Goal: Task Accomplishment & Management: Manage account settings

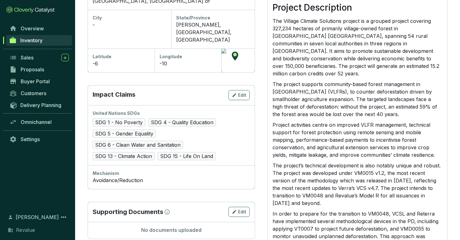
scroll to position [227, 0]
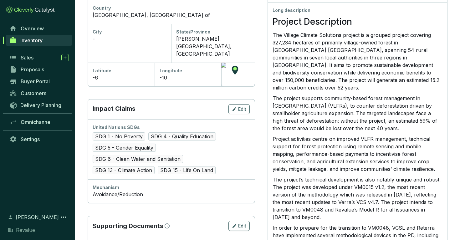
click at [108, 74] on div "-6" at bounding box center [121, 78] width 57 height 8
click at [98, 74] on div "-6" at bounding box center [121, 78] width 57 height 8
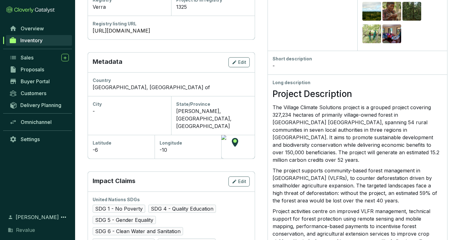
scroll to position [154, 0]
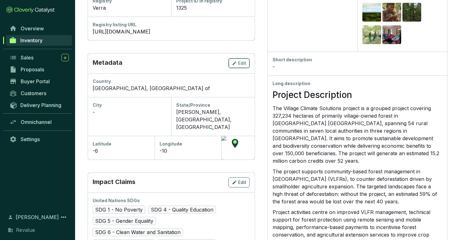
click at [234, 65] on icon "button" at bounding box center [234, 63] width 5 height 8
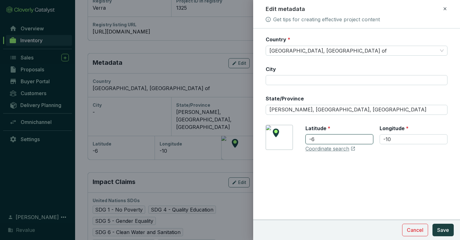
drag, startPoint x: 320, startPoint y: 137, endPoint x: 292, endPoint y: 137, distance: 27.8
click at [292, 137] on div "[GEOGRAPHIC_DATA] Coordinate search" at bounding box center [356, 139] width 182 height 28
type input "38"
click at [411, 136] on input "-10" at bounding box center [413, 139] width 68 height 10
drag, startPoint x: 315, startPoint y: 140, endPoint x: 348, endPoint y: 140, distance: 33.5
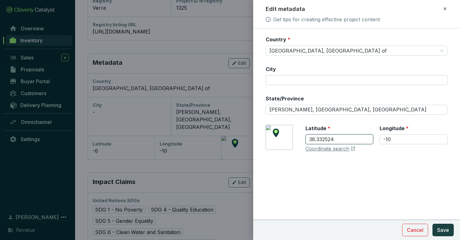
click at [348, 140] on input "38.332524" at bounding box center [339, 139] width 68 height 10
type input "38"
click at [440, 230] on span "Save" at bounding box center [443, 230] width 12 height 8
click at [334, 149] on div "[GEOGRAPHIC_DATA] Coordinate search" at bounding box center [356, 139] width 182 height 28
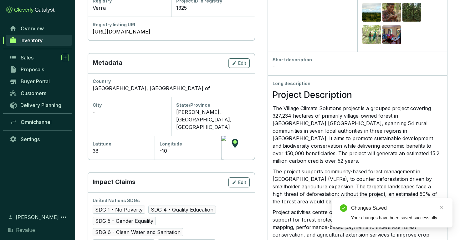
click at [240, 62] on span "Edit" at bounding box center [242, 63] width 8 height 6
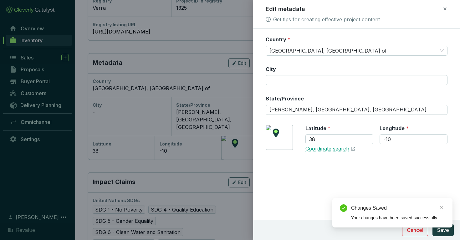
click at [317, 149] on link "Coordinate search" at bounding box center [327, 148] width 44 height 7
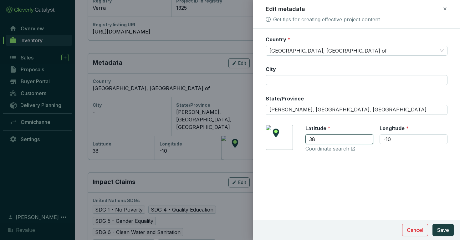
drag, startPoint x: 337, startPoint y: 134, endPoint x: 320, endPoint y: 142, distance: 18.6
click at [320, 142] on input "38" at bounding box center [339, 139] width 68 height 10
type input "-10"
click at [403, 139] on input "-10" at bounding box center [413, 139] width 68 height 10
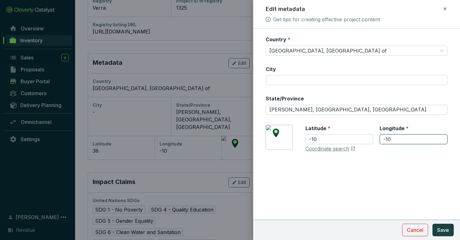
click at [403, 139] on input "-10" at bounding box center [413, 139] width 68 height 10
type input "38"
click at [448, 229] on span "Save" at bounding box center [443, 230] width 12 height 8
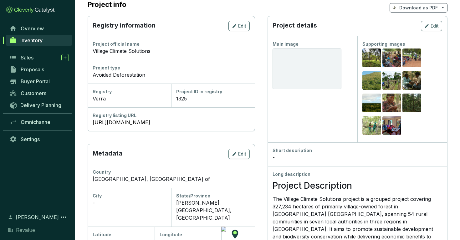
scroll to position [64, 0]
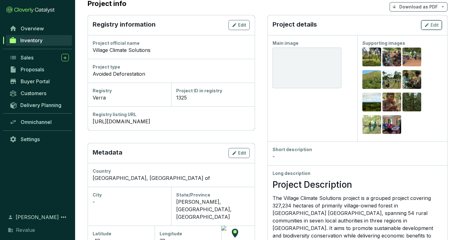
click at [431, 23] on span "Edit" at bounding box center [434, 25] width 8 height 6
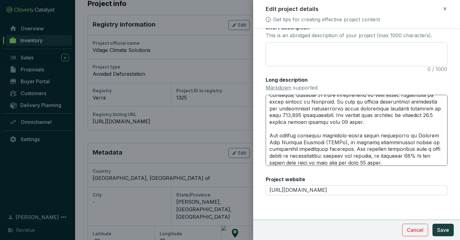
scroll to position [31, 0]
drag, startPoint x: 395, startPoint y: 116, endPoint x: 402, endPoint y: 116, distance: 6.9
click at [402, 116] on textarea "Long description Markdown supported." at bounding box center [356, 130] width 182 height 71
type textarea "# Project Description The Village Climate Solutions project is a grouped projec…"
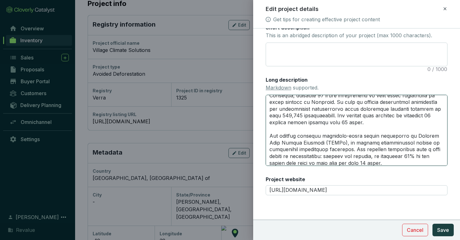
type textarea "# Project Description The Village Climate Solutions project is a grouped projec…"
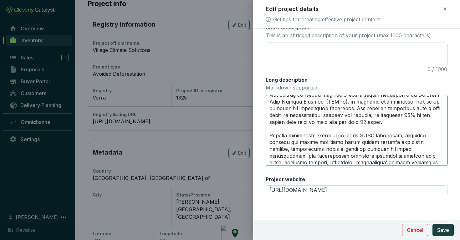
scroll to position [73, 0]
type textarea "# Project Description The Village Climate Solutions project is a grouped projec…"
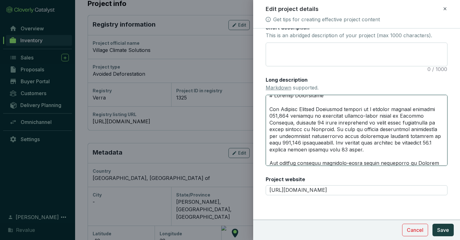
scroll to position [14, 0]
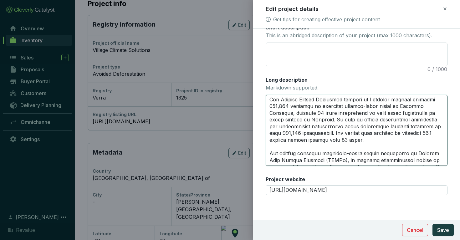
drag, startPoint x: 395, startPoint y: 134, endPoint x: 402, endPoint y: 133, distance: 6.9
click at [402, 133] on textarea "Long description Markdown supported." at bounding box center [356, 130] width 182 height 71
type textarea "# Project Description The Village Climate Solutions project is a grouped projec…"
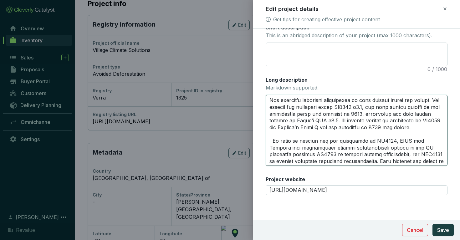
scroll to position [152, 0]
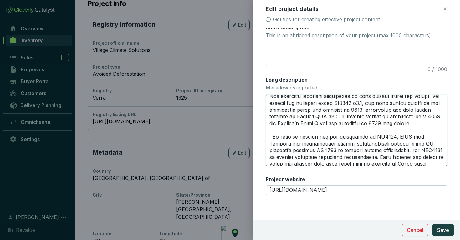
click at [271, 136] on textarea "Long description Markdown supported." at bounding box center [356, 130] width 182 height 71
type textarea "# Project Description The Village Climate Solutions project is a grouped projec…"
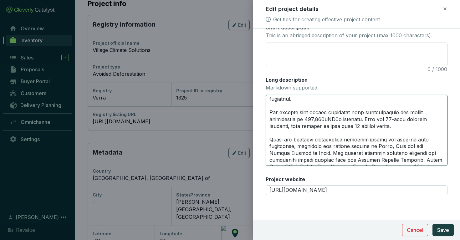
scroll to position [284, 0]
click at [306, 119] on textarea "Long description Markdown supported." at bounding box center [356, 130] width 182 height 71
click at [340, 138] on textarea "Long description Markdown supported." at bounding box center [356, 130] width 182 height 71
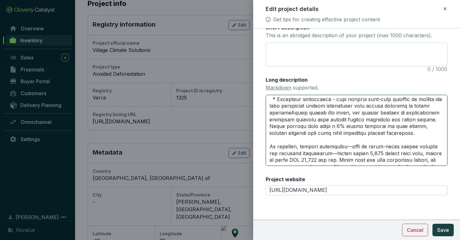
scroll to position [547, 0]
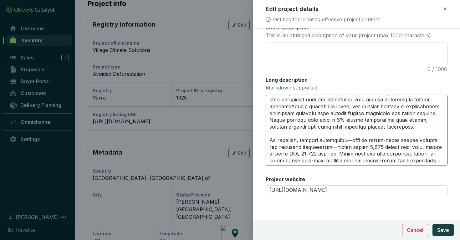
click at [347, 123] on textarea "Long description Markdown supported." at bounding box center [356, 130] width 182 height 71
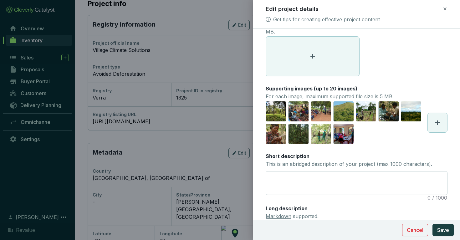
scroll to position [29, 0]
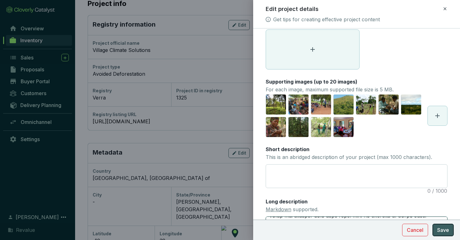
type textarea "# Project Description The Village Climate Solutions project is a grouped projec…"
click at [441, 230] on span "Save" at bounding box center [443, 230] width 12 height 8
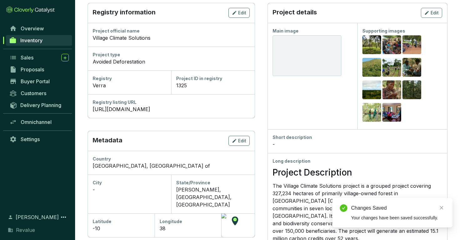
scroll to position [0, 0]
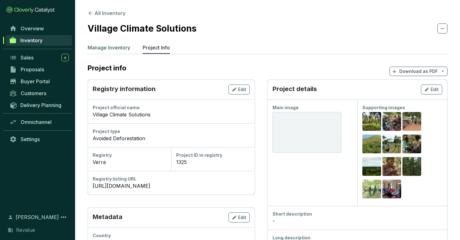
click at [108, 48] on p "Manage Inventory" at bounding box center [109, 48] width 43 height 8
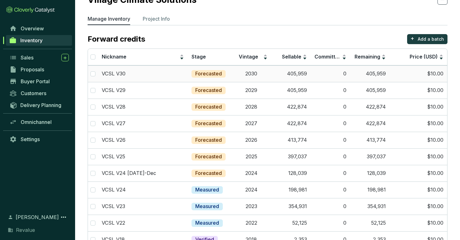
scroll to position [36, 0]
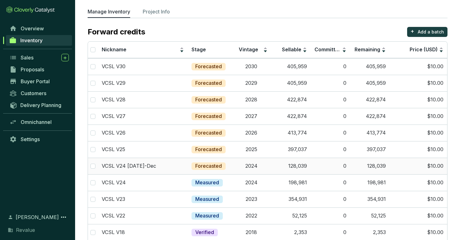
click at [309, 165] on td "128,039" at bounding box center [290, 166] width 39 height 17
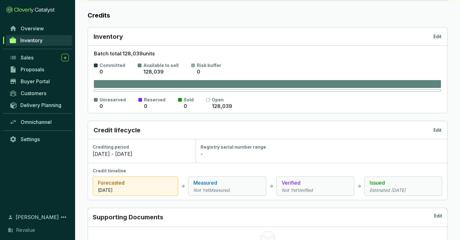
scroll to position [89, 0]
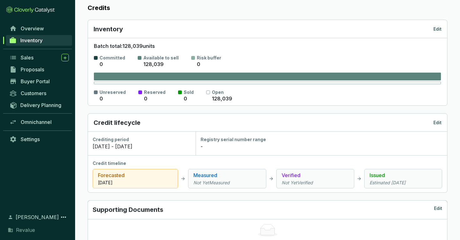
click at [439, 122] on p "Edit" at bounding box center [437, 122] width 8 height 6
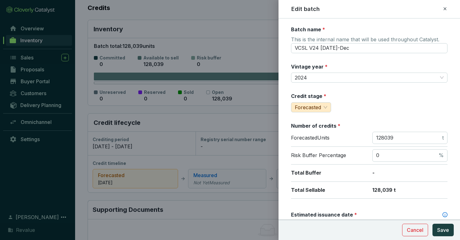
click at [444, 8] on icon at bounding box center [444, 9] width 5 height 8
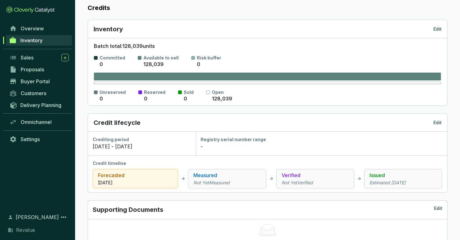
scroll to position [95, 0]
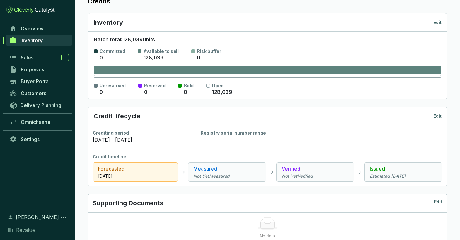
click at [437, 113] on p "Edit" at bounding box center [437, 116] width 8 height 6
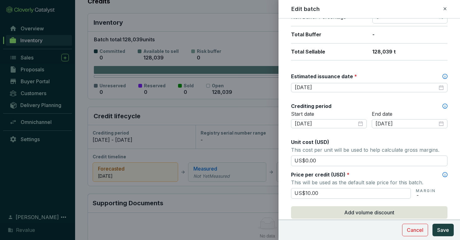
scroll to position [142, 0]
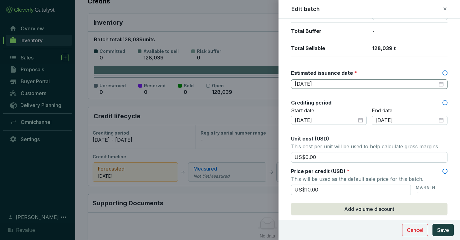
click at [335, 79] on div "[DATE]" at bounding box center [369, 83] width 156 height 9
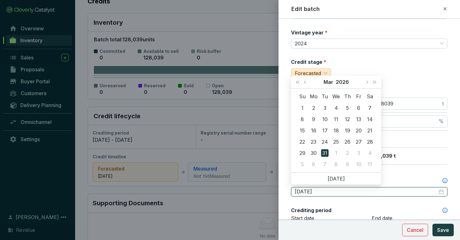
scroll to position [35, 0]
click at [367, 84] on button "Next month (PageDown)" at bounding box center [366, 82] width 8 height 13
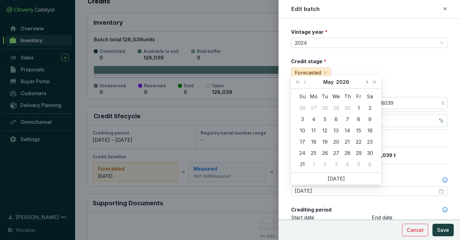
click at [367, 84] on button "Next month (PageDown)" at bounding box center [366, 82] width 8 height 13
type input "[DATE]"
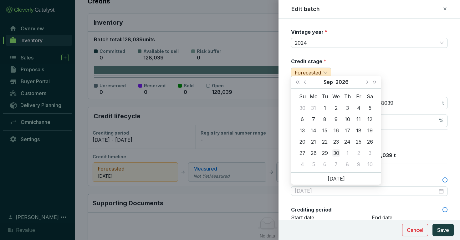
click at [334, 153] on div "30" at bounding box center [336, 153] width 8 height 8
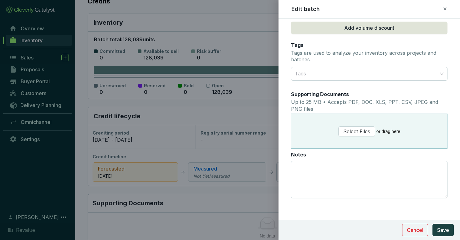
scroll to position [325, 0]
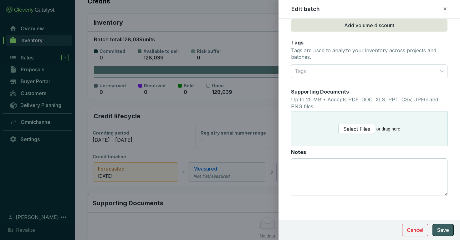
click at [442, 230] on span "Save" at bounding box center [443, 230] width 12 height 8
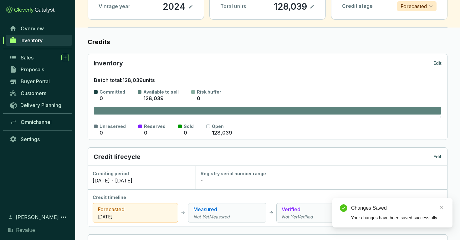
scroll to position [0, 0]
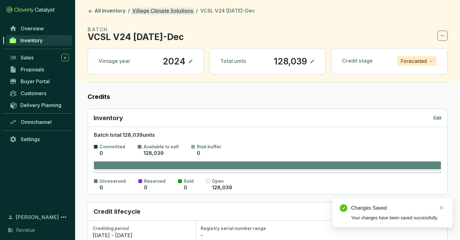
click at [181, 11] on link "Village Climate Solutions" at bounding box center [162, 12] width 63 height 8
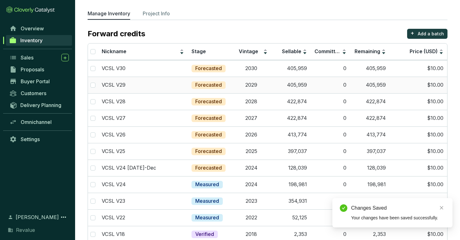
scroll to position [34, 0]
click at [276, 149] on td "397,037" at bounding box center [290, 151] width 39 height 17
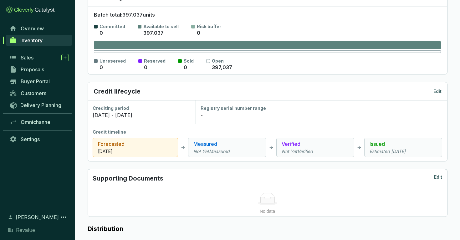
scroll to position [123, 0]
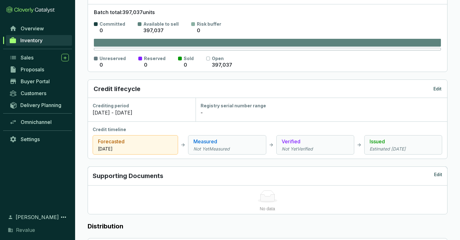
click at [396, 149] on icon "Estimated [DATE]" at bounding box center [402, 149] width 67 height 6
click at [436, 88] on p "Edit" at bounding box center [437, 89] width 8 height 6
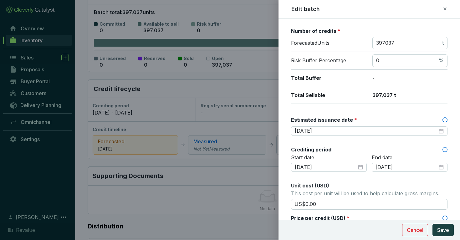
scroll to position [95, 0]
click at [359, 129] on input "[DATE]" at bounding box center [365, 130] width 143 height 7
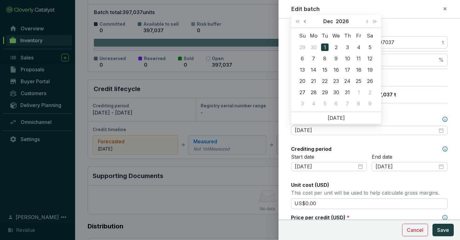
click at [302, 21] on button "Previous month (PageUp)" at bounding box center [305, 21] width 8 height 13
type input "[DATE]"
click at [338, 93] on div "30" at bounding box center [336, 92] width 8 height 8
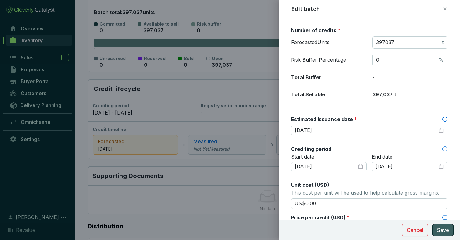
click at [438, 231] on span "Save" at bounding box center [443, 230] width 12 height 8
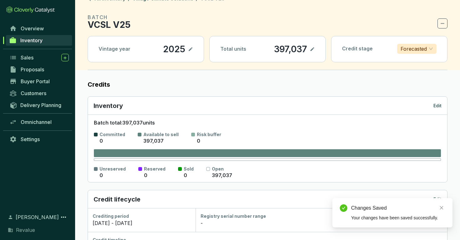
scroll to position [0, 0]
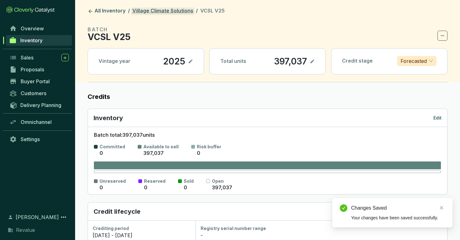
click at [175, 12] on link "Village Climate Solutions" at bounding box center [162, 12] width 63 height 8
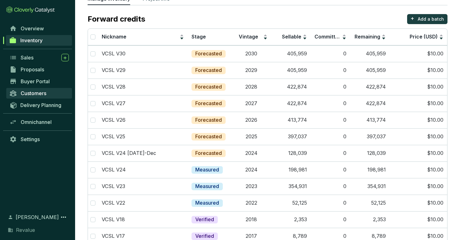
scroll to position [50, 0]
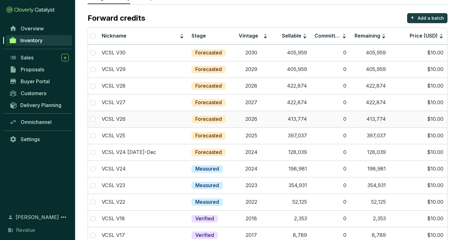
click at [254, 125] on td "2026" at bounding box center [250, 119] width 39 height 17
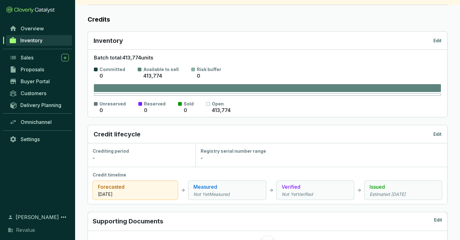
scroll to position [92, 0]
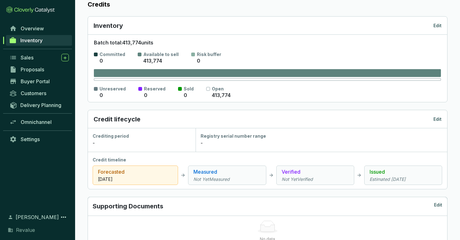
click at [435, 23] on p "Edit" at bounding box center [437, 26] width 8 height 6
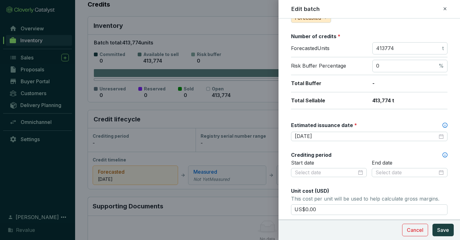
scroll to position [93, 0]
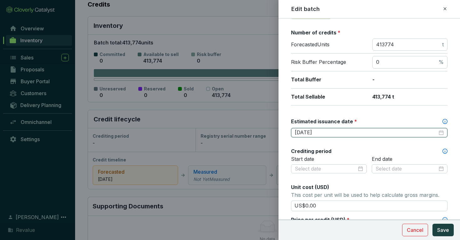
click at [357, 134] on input "[DATE]" at bounding box center [365, 132] width 143 height 7
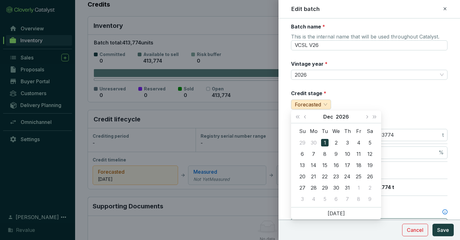
scroll to position [0, 0]
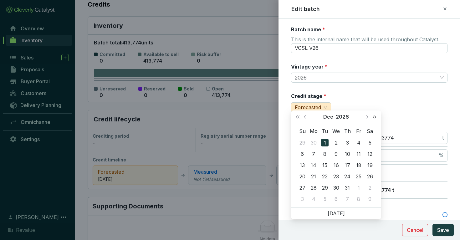
click at [373, 117] on span "Next year (Control + right)" at bounding box center [374, 116] width 3 height 3
click at [307, 118] on button "Previous month (PageUp)" at bounding box center [305, 116] width 8 height 13
type input "[DATE]"
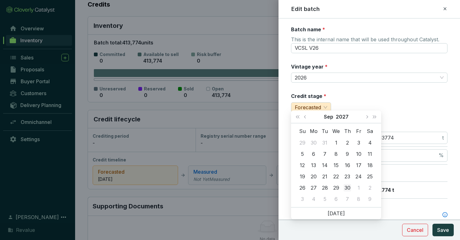
click at [346, 185] on div "30" at bounding box center [347, 188] width 8 height 8
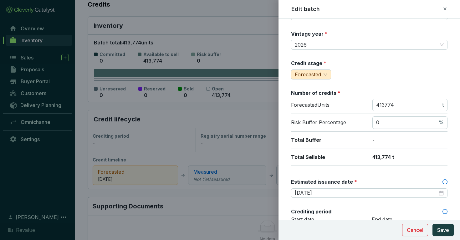
scroll to position [74, 0]
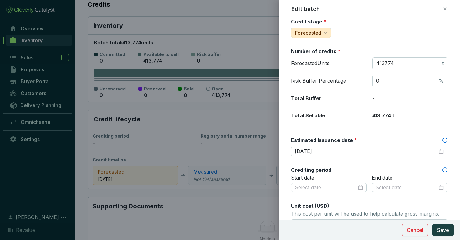
click at [331, 192] on div "Start date" at bounding box center [329, 187] width 76 height 26
click at [331, 185] on input at bounding box center [325, 187] width 62 height 7
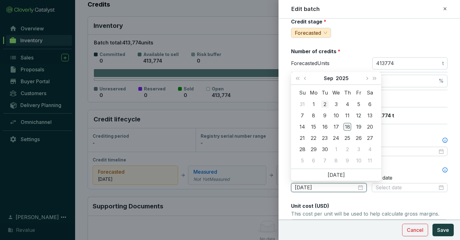
type input "[DATE]"
click at [365, 77] on button "Next month (PageDown)" at bounding box center [366, 78] width 8 height 13
click at [365, 77] on span "Next month (PageDown)" at bounding box center [366, 78] width 3 height 3
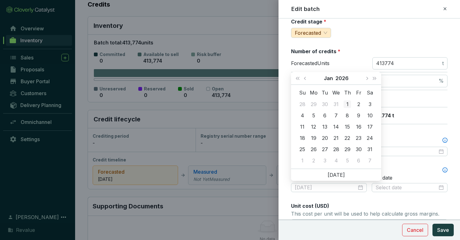
type input "[DATE]"
click at [346, 105] on div "1" at bounding box center [347, 104] width 8 height 8
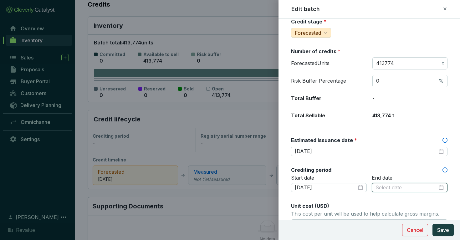
click at [394, 189] on input at bounding box center [406, 187] width 62 height 7
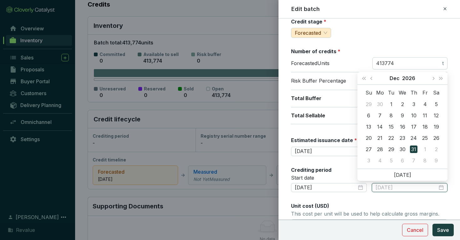
type input "[DATE]"
click at [414, 149] on div "31" at bounding box center [414, 149] width 8 height 8
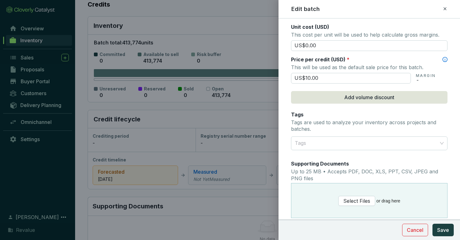
scroll to position [325, 0]
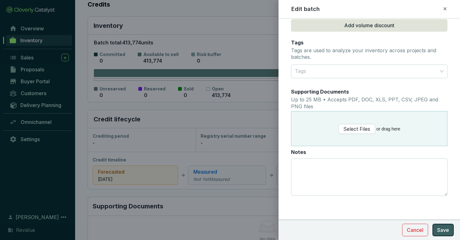
click at [439, 228] on span "Save" at bounding box center [443, 230] width 12 height 8
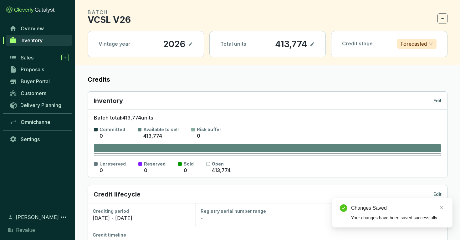
scroll to position [0, 0]
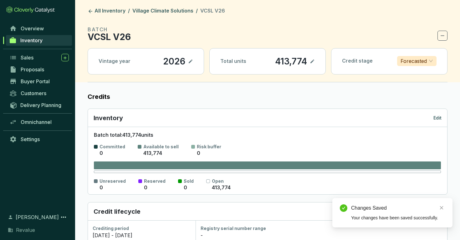
click at [182, 6] on header "All Inventory / Village Climate Solutions / VCSL V26 BATCH VCSL V26 Vintage yea…" at bounding box center [267, 41] width 385 height 82
click at [180, 11] on link "Village Climate Solutions" at bounding box center [162, 12] width 63 height 8
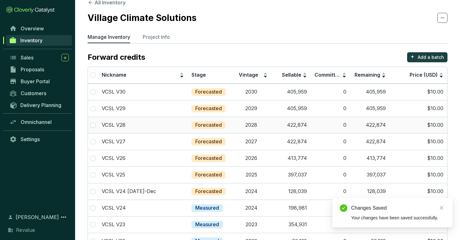
scroll to position [12, 0]
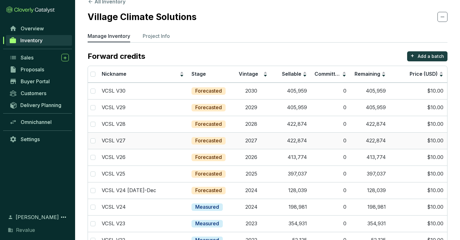
click at [229, 140] on td "Forecasted" at bounding box center [210, 140] width 44 height 17
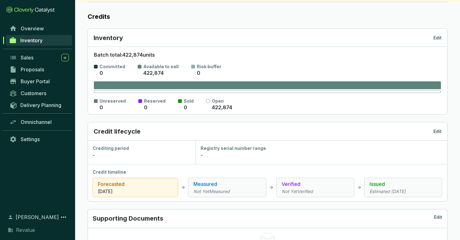
scroll to position [88, 0]
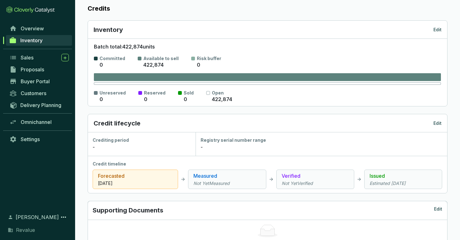
click at [436, 123] on p "Edit" at bounding box center [437, 123] width 8 height 6
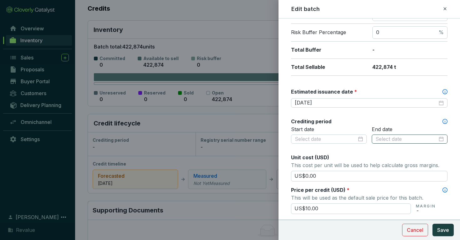
scroll to position [128, 0]
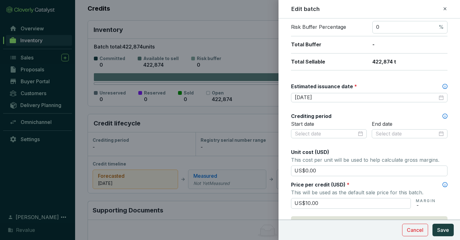
click at [345, 103] on div "Batch name * This is the internal name that will be used throughout Catalyst. V…" at bounding box center [369, 149] width 156 height 502
click at [347, 96] on input "[DATE]" at bounding box center [365, 97] width 143 height 7
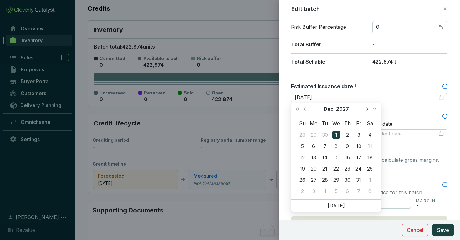
click at [364, 107] on button "Next month (PageDown)" at bounding box center [366, 109] width 8 height 13
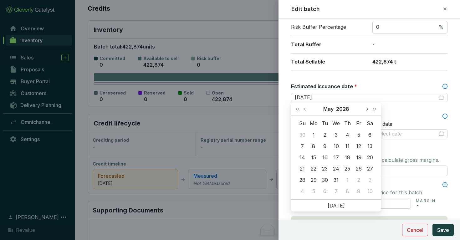
click at [364, 107] on button "Next month (PageDown)" at bounding box center [366, 109] width 8 height 13
type input "[DATE]"
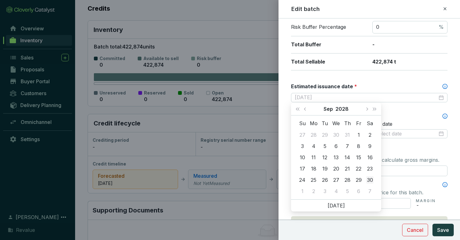
click at [370, 180] on div "30" at bounding box center [370, 180] width 8 height 8
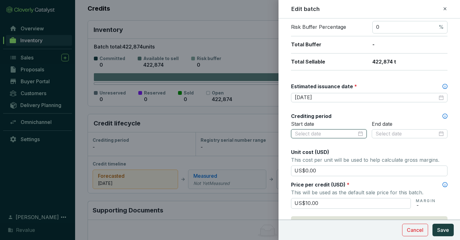
click at [336, 135] on input at bounding box center [325, 133] width 62 height 7
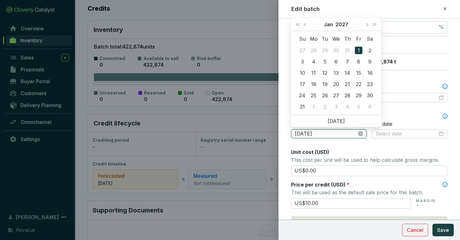
type input "[DATE]"
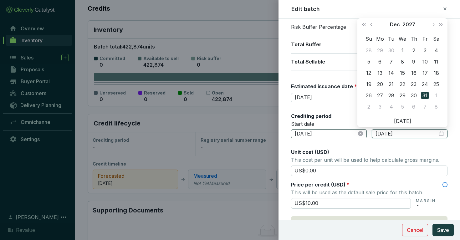
type input "[DATE]"
click at [432, 224] on button "Save" at bounding box center [442, 230] width 21 height 13
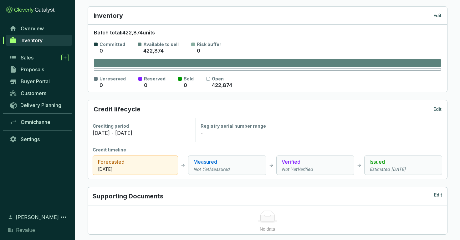
scroll to position [0, 0]
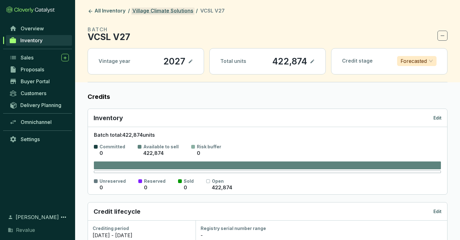
click at [174, 13] on link "Village Climate Solutions" at bounding box center [162, 12] width 63 height 8
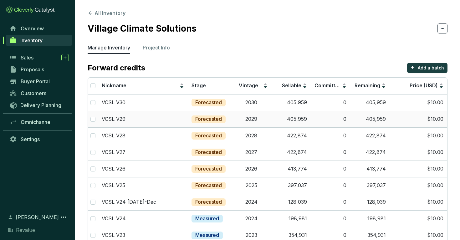
click at [265, 117] on td "2029" at bounding box center [250, 119] width 39 height 17
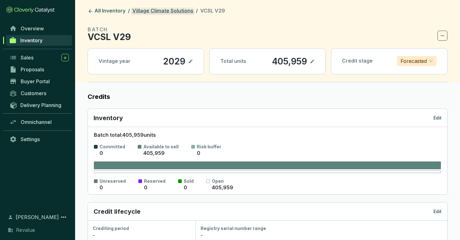
click at [145, 10] on link "Village Climate Solutions" at bounding box center [162, 12] width 63 height 8
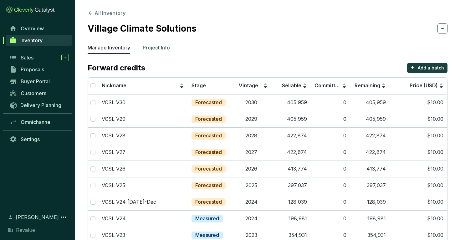
click at [151, 45] on p "Project Info" at bounding box center [156, 48] width 27 height 8
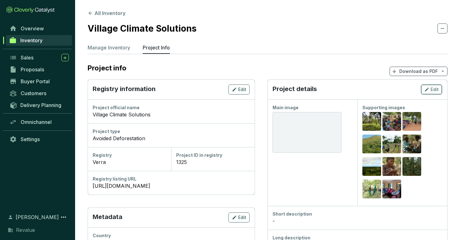
click at [436, 87] on span "Edit" at bounding box center [434, 89] width 8 height 6
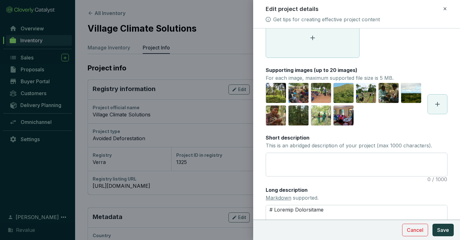
scroll to position [44, 0]
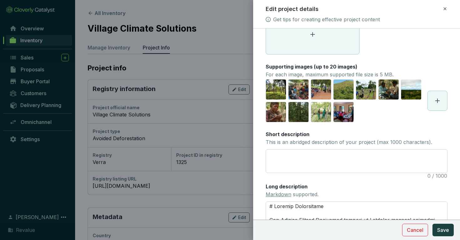
click at [441, 103] on span at bounding box center [436, 100] width 19 height 19
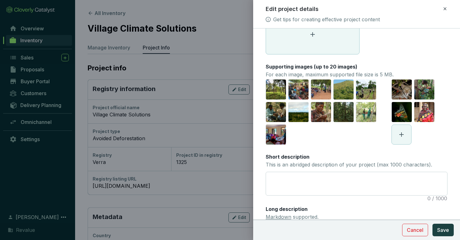
click at [406, 133] on span at bounding box center [400, 134] width 19 height 19
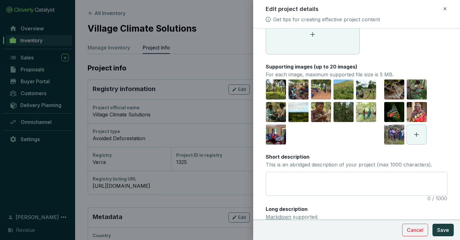
click at [446, 11] on icon at bounding box center [444, 9] width 5 height 8
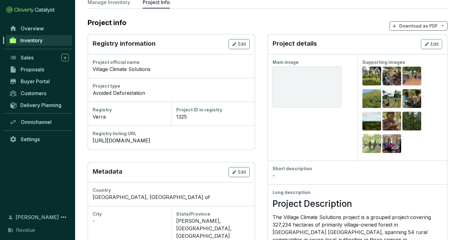
scroll to position [29, 0]
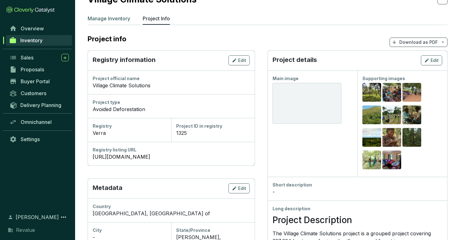
click at [123, 17] on p "Manage Inventory" at bounding box center [109, 19] width 43 height 8
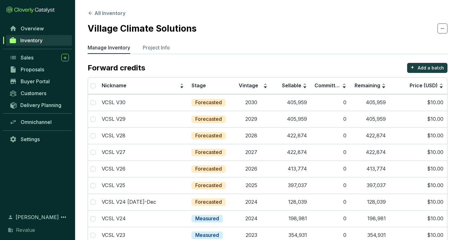
click at [112, 9] on section "All Inventory Village Climate Solutions Manage Inventory Project Info Forward c…" at bounding box center [267, 231] width 385 height 462
click at [110, 12] on button "All Inventory" at bounding box center [107, 13] width 38 height 8
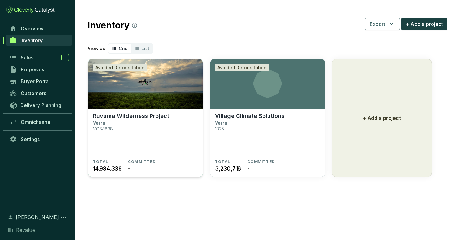
click at [146, 107] on img at bounding box center [145, 84] width 115 height 50
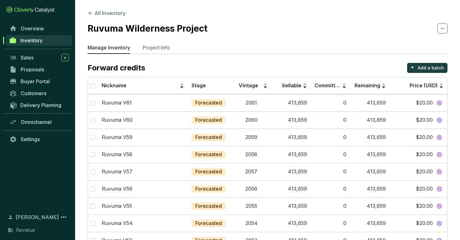
click at [162, 47] on p "Project Info" at bounding box center [156, 48] width 27 height 8
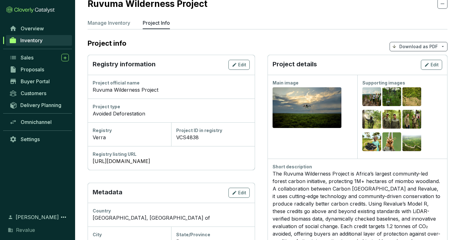
scroll to position [23, 0]
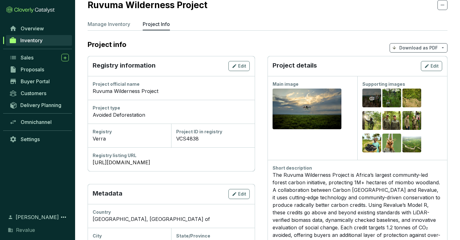
click at [371, 96] on icon "eye" at bounding box center [371, 98] width 5 height 5
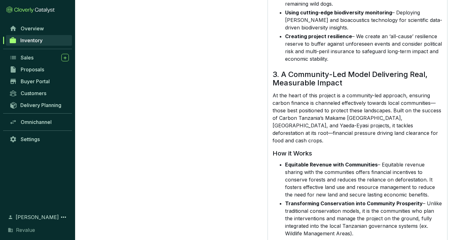
scroll to position [931, 0]
